Goal: Transaction & Acquisition: Purchase product/service

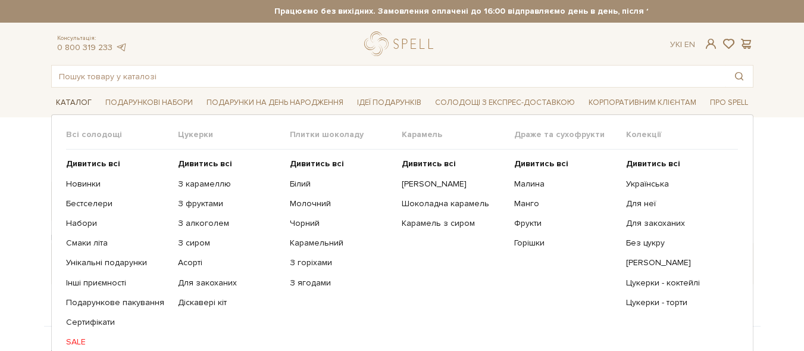
click at [76, 101] on span "Каталог" at bounding box center [73, 102] width 45 height 18
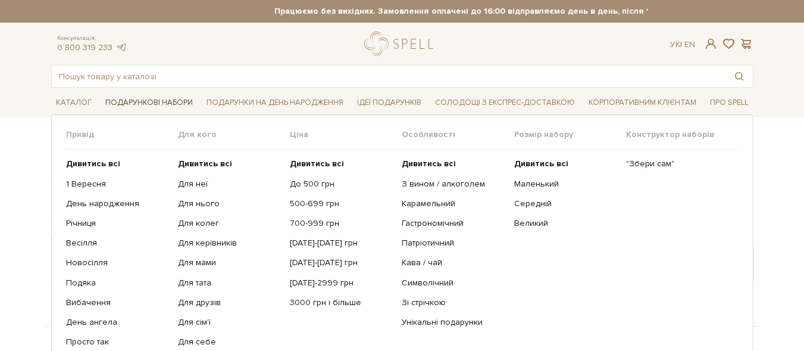
click at [165, 102] on span "Подарункові набори" at bounding box center [149, 102] width 97 height 18
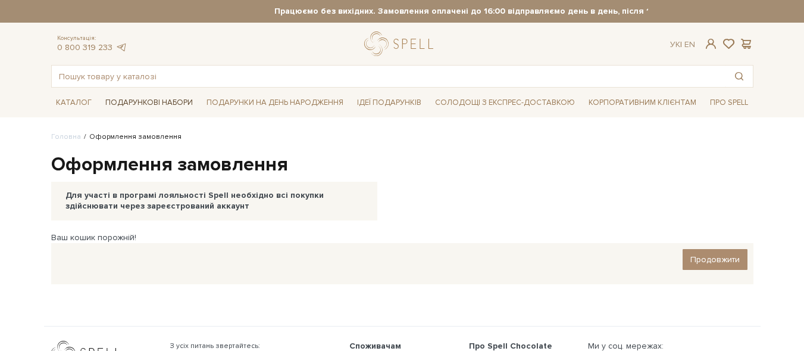
click at [145, 100] on span "Подарункові набори" at bounding box center [149, 102] width 97 height 18
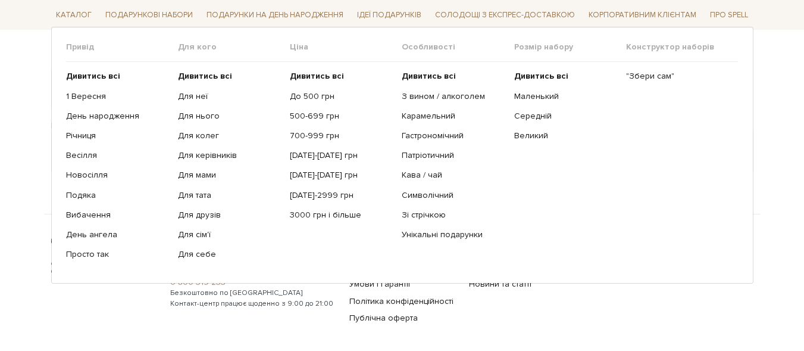
scroll to position [119, 0]
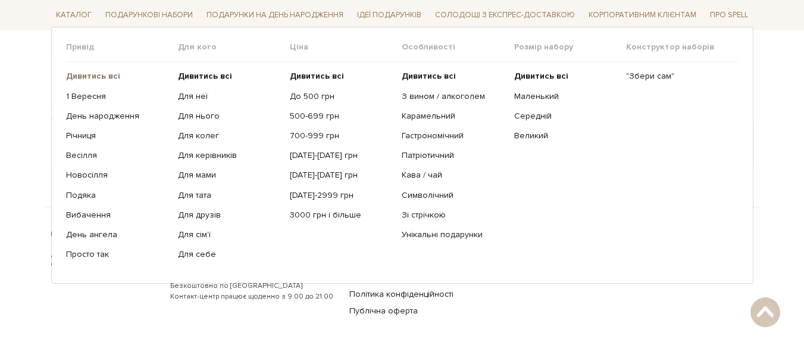
click at [107, 76] on b "Дивитись всі" at bounding box center [93, 76] width 54 height 10
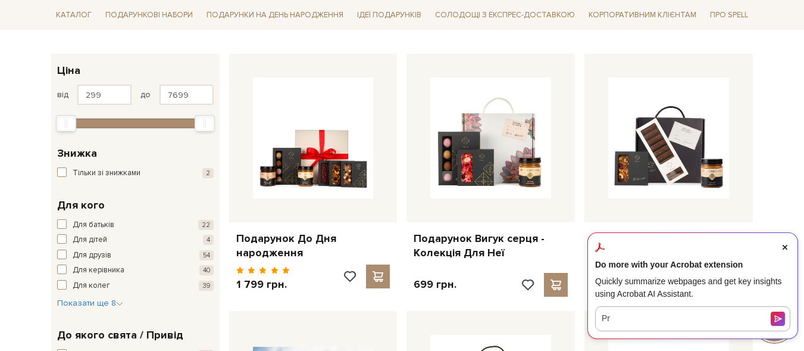
scroll to position [119, 0]
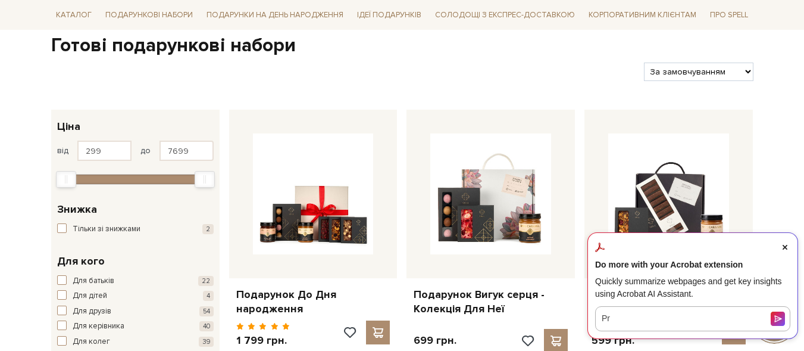
click at [745, 73] on select "За замовчуванням За Ціною (зростання) За Ціною (зменшення) Новинки За популярні…" at bounding box center [698, 71] width 109 height 18
select select "[URL][DOMAIN_NAME]"
click at [644, 62] on select "За замовчуванням За Ціною (зростання) За Ціною (зменшення) Новинки За популярні…" at bounding box center [698, 71] width 109 height 18
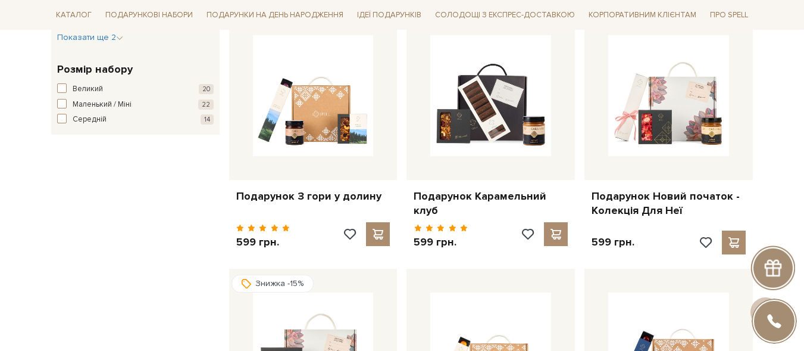
scroll to position [714, 0]
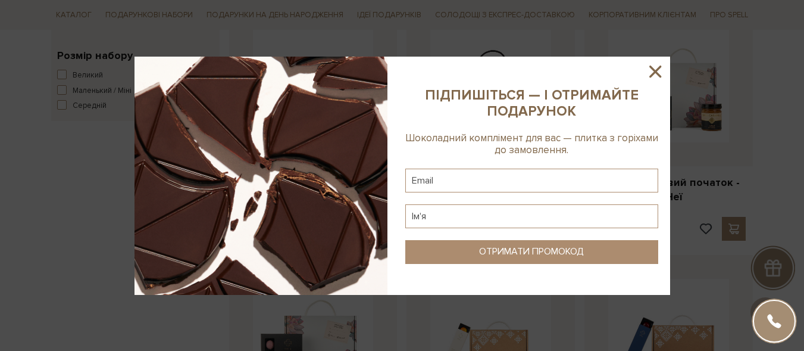
click at [655, 71] on icon at bounding box center [655, 71] width 12 height 12
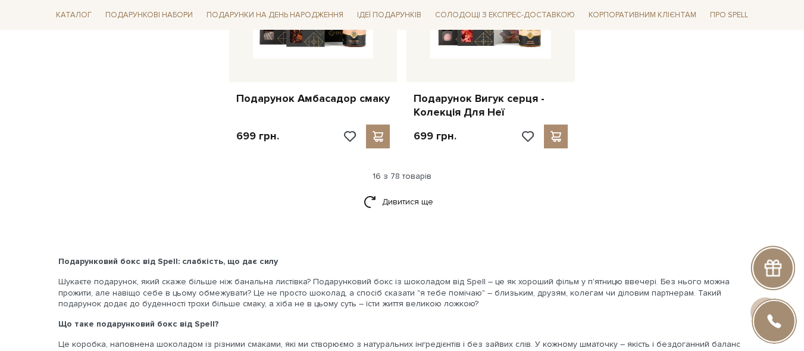
scroll to position [1547, 0]
click at [406, 190] on link "Дивитися ще" at bounding box center [402, 200] width 77 height 21
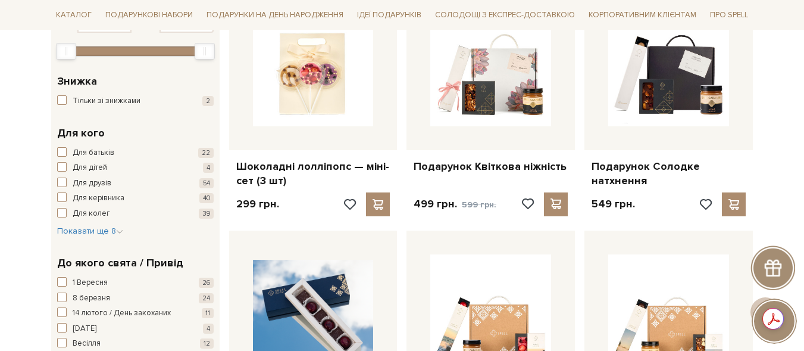
scroll to position [0, 0]
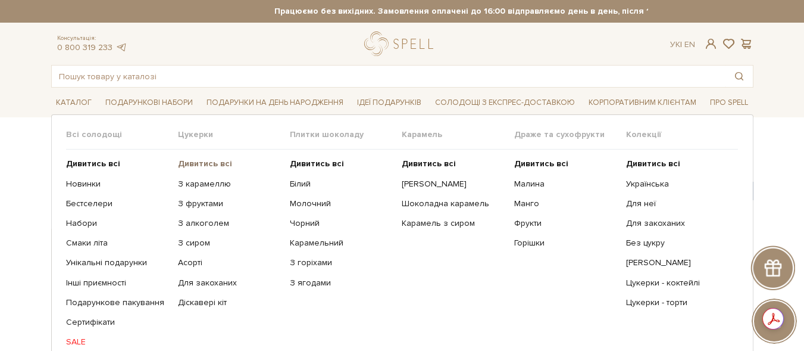
click at [217, 161] on b "Дивитись всі" at bounding box center [205, 163] width 54 height 10
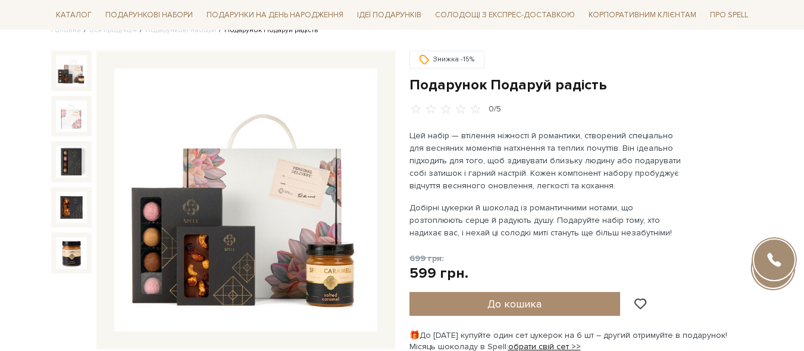
scroll to position [119, 0]
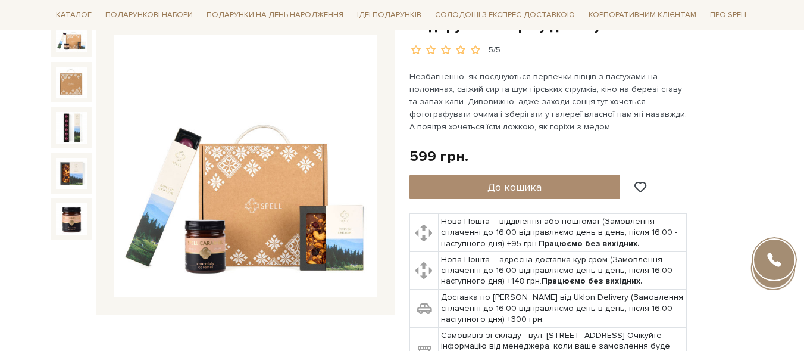
scroll to position [179, 0]
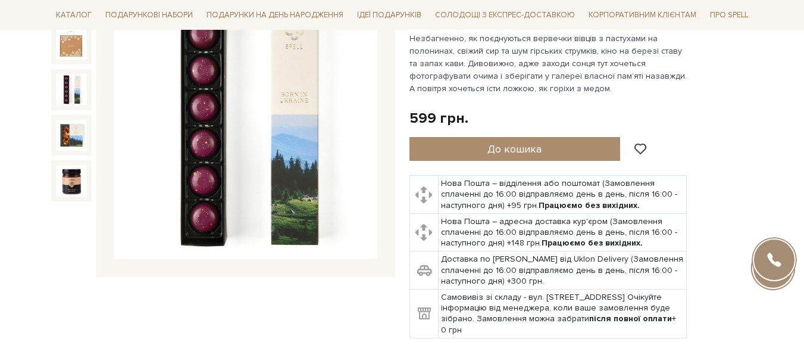
click at [65, 91] on img at bounding box center [71, 89] width 31 height 31
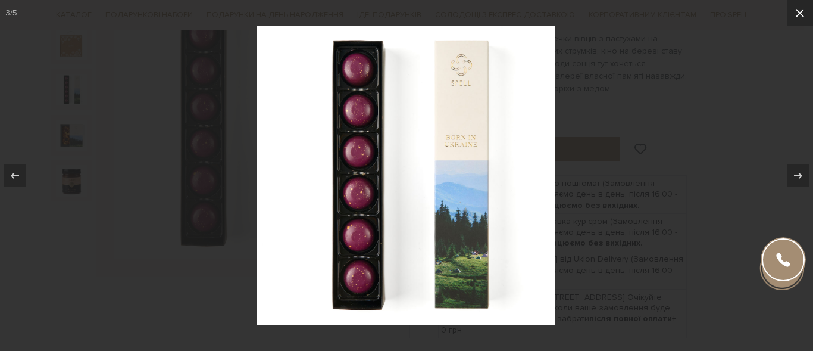
click at [801, 15] on icon at bounding box center [800, 13] width 14 height 14
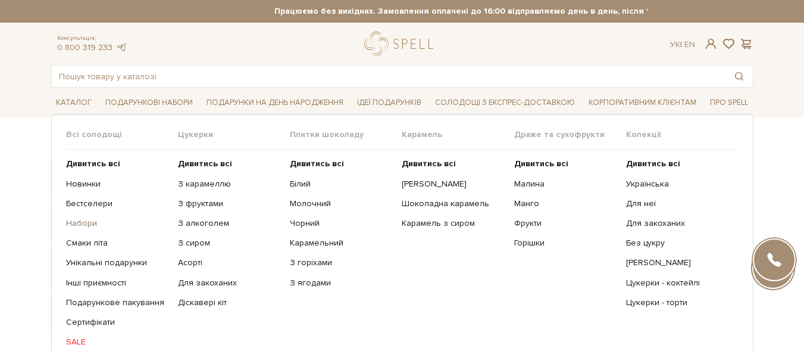
click at [82, 223] on link "Набори" at bounding box center [117, 223] width 103 height 11
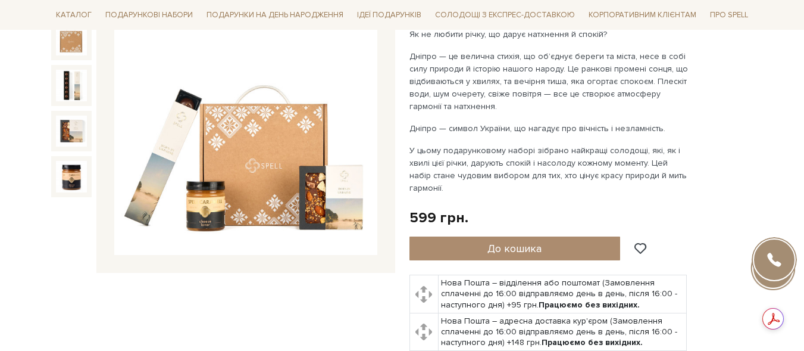
scroll to position [119, 0]
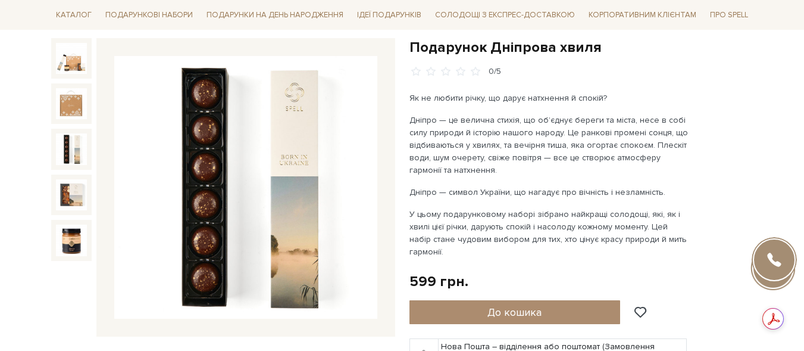
click at [64, 145] on img at bounding box center [71, 148] width 31 height 31
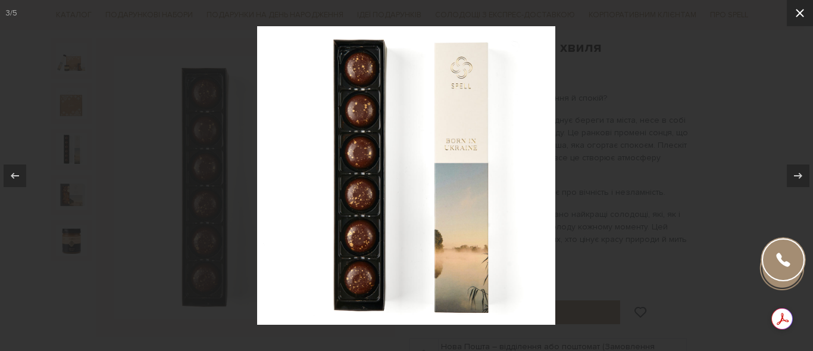
click at [799, 16] on icon at bounding box center [800, 13] width 14 height 14
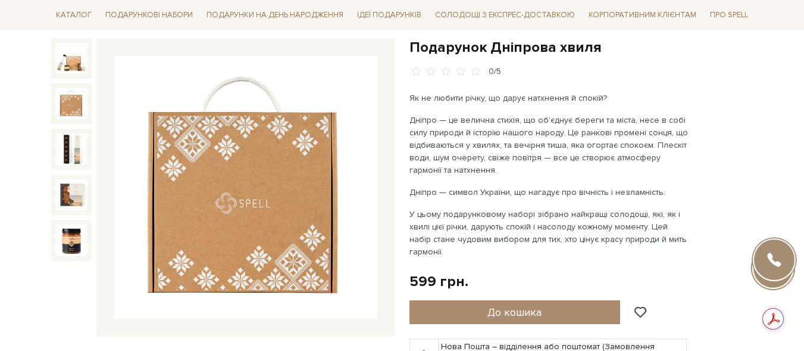
click at [69, 104] on img at bounding box center [71, 103] width 31 height 31
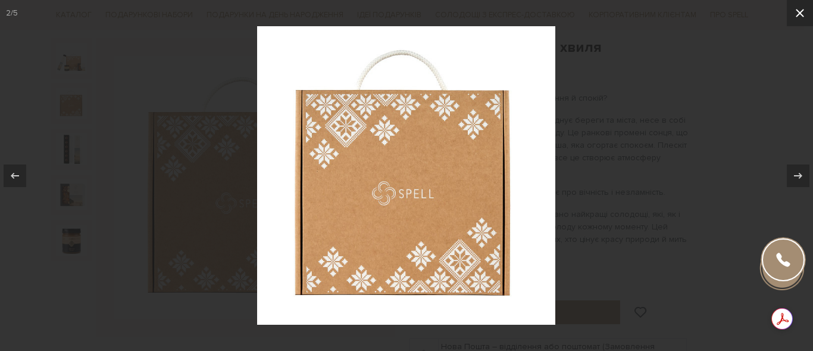
click at [802, 17] on icon at bounding box center [800, 13] width 14 height 14
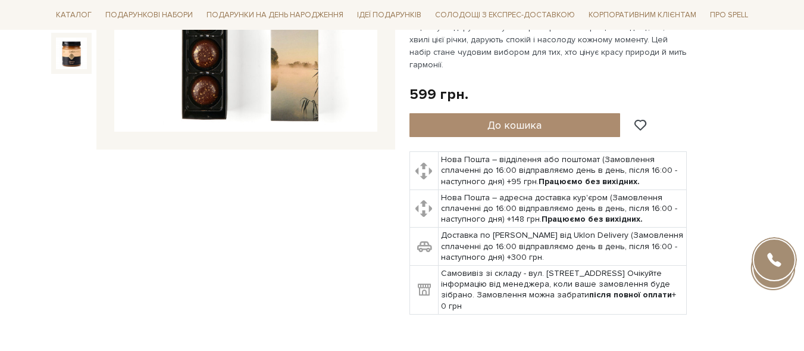
scroll to position [60, 0]
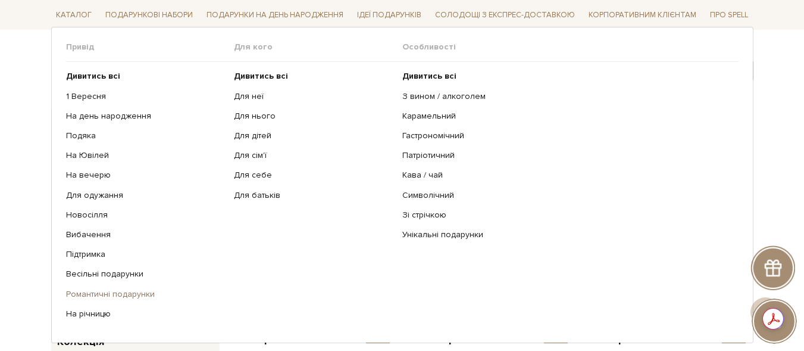
scroll to position [179, 0]
click at [85, 137] on link "Подяка" at bounding box center [145, 135] width 159 height 11
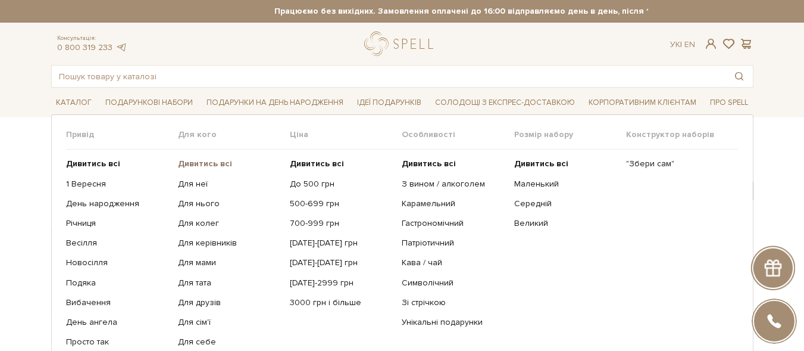
click at [194, 165] on b "Дивитись всі" at bounding box center [205, 163] width 54 height 10
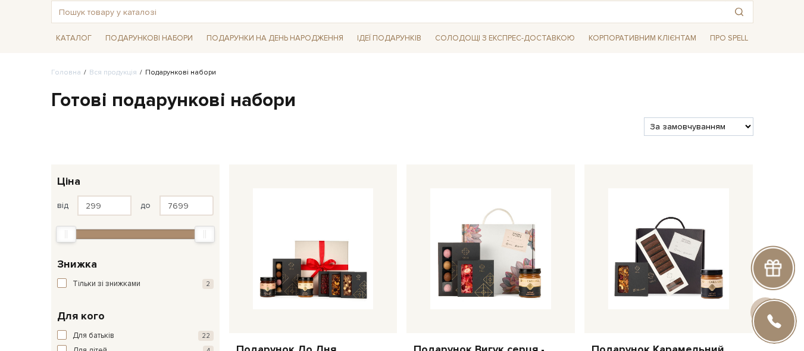
scroll to position [60, 0]
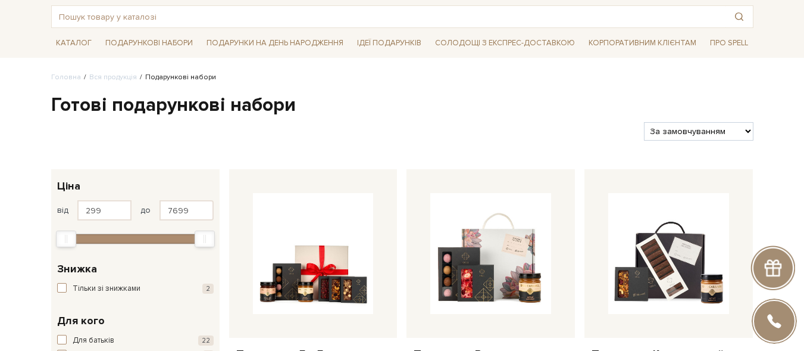
click at [752, 136] on select "За замовчуванням За Ціною (зростання) За Ціною (зменшення) Новинки За популярні…" at bounding box center [698, 131] width 109 height 18
select select "https://spellchocolate.com/our-productions/podarunkovi-box/?sort=p.price&order=…"
click at [644, 122] on select "За замовчуванням За Ціною (зростання) За Ціною (зменшення) Новинки За популярні…" at bounding box center [698, 131] width 109 height 18
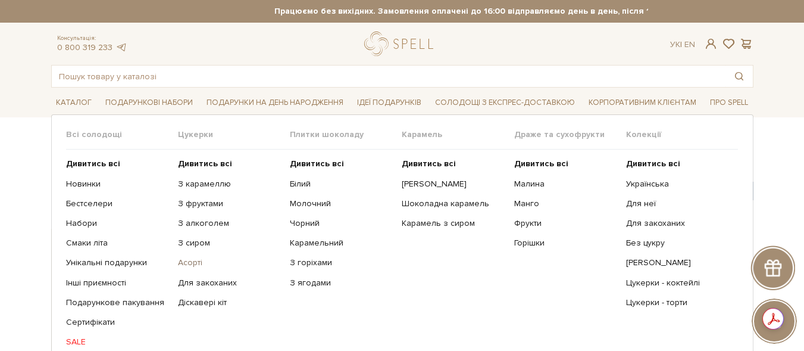
click at [182, 262] on link "Асорті" at bounding box center [229, 262] width 103 height 11
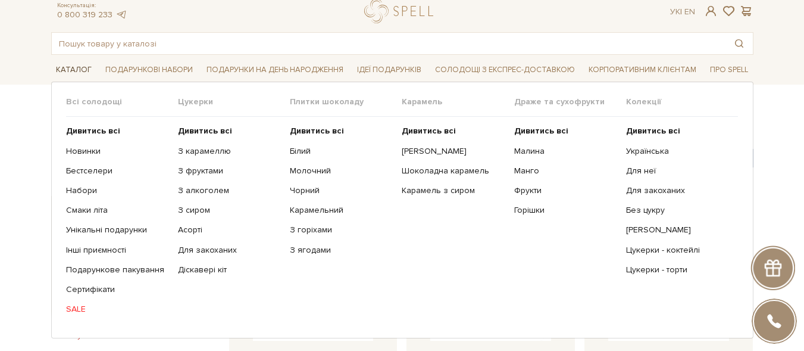
scroll to position [60, 0]
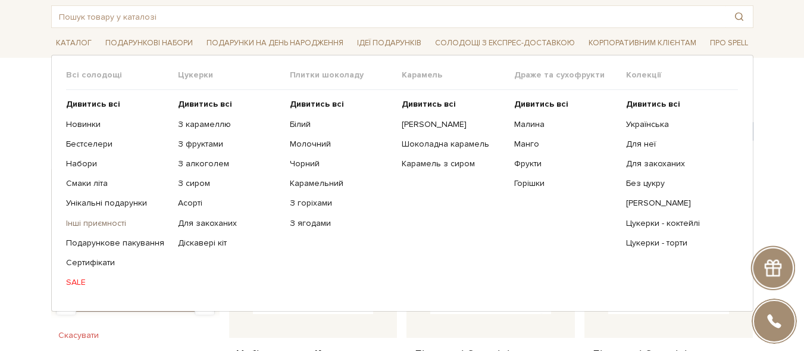
click at [116, 224] on link "Інші приємності" at bounding box center [117, 223] width 103 height 11
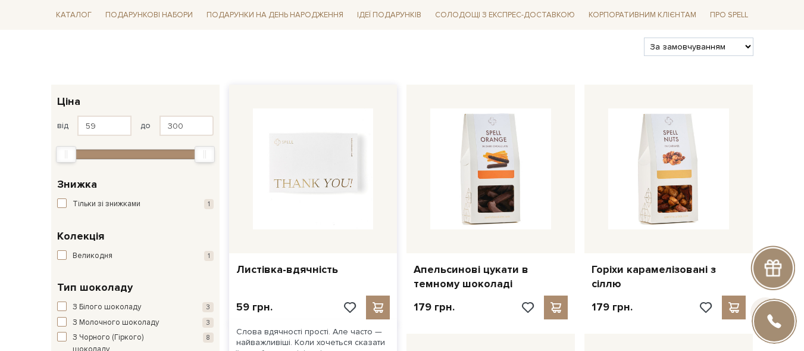
scroll to position [179, 0]
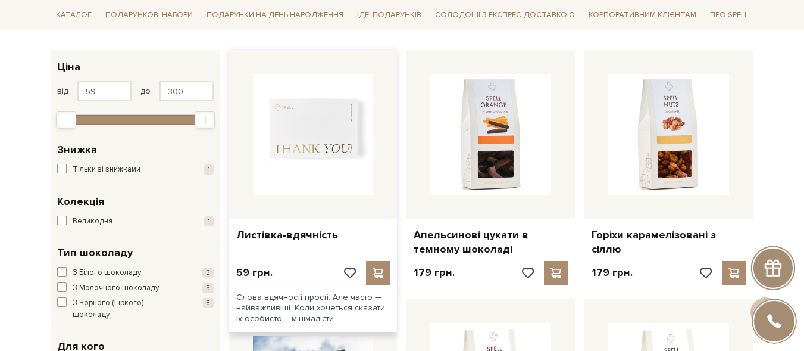
click at [296, 160] on img at bounding box center [313, 134] width 121 height 121
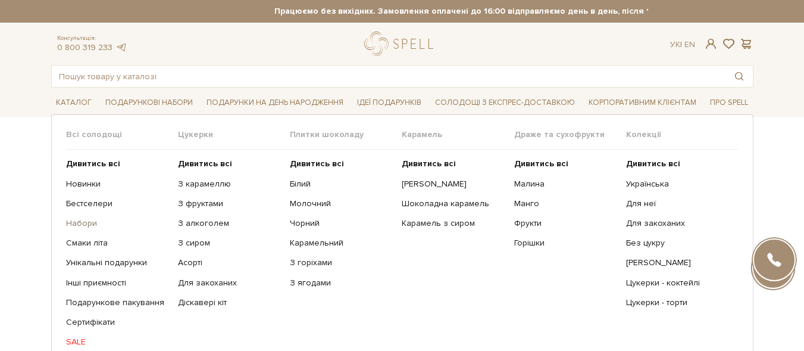
click at [73, 224] on link "Набори" at bounding box center [117, 223] width 103 height 11
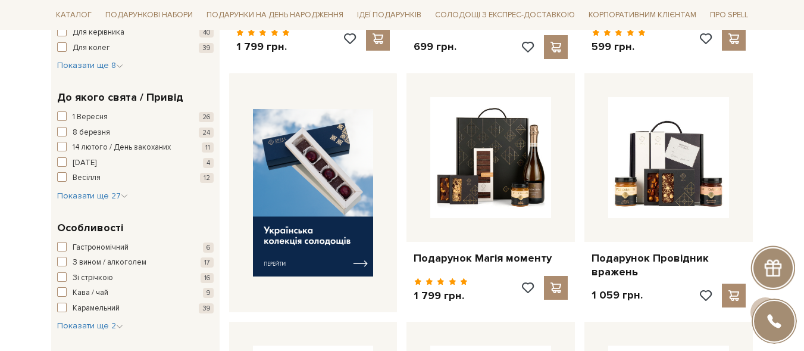
scroll to position [417, 0]
